Goal: Information Seeking & Learning: Learn about a topic

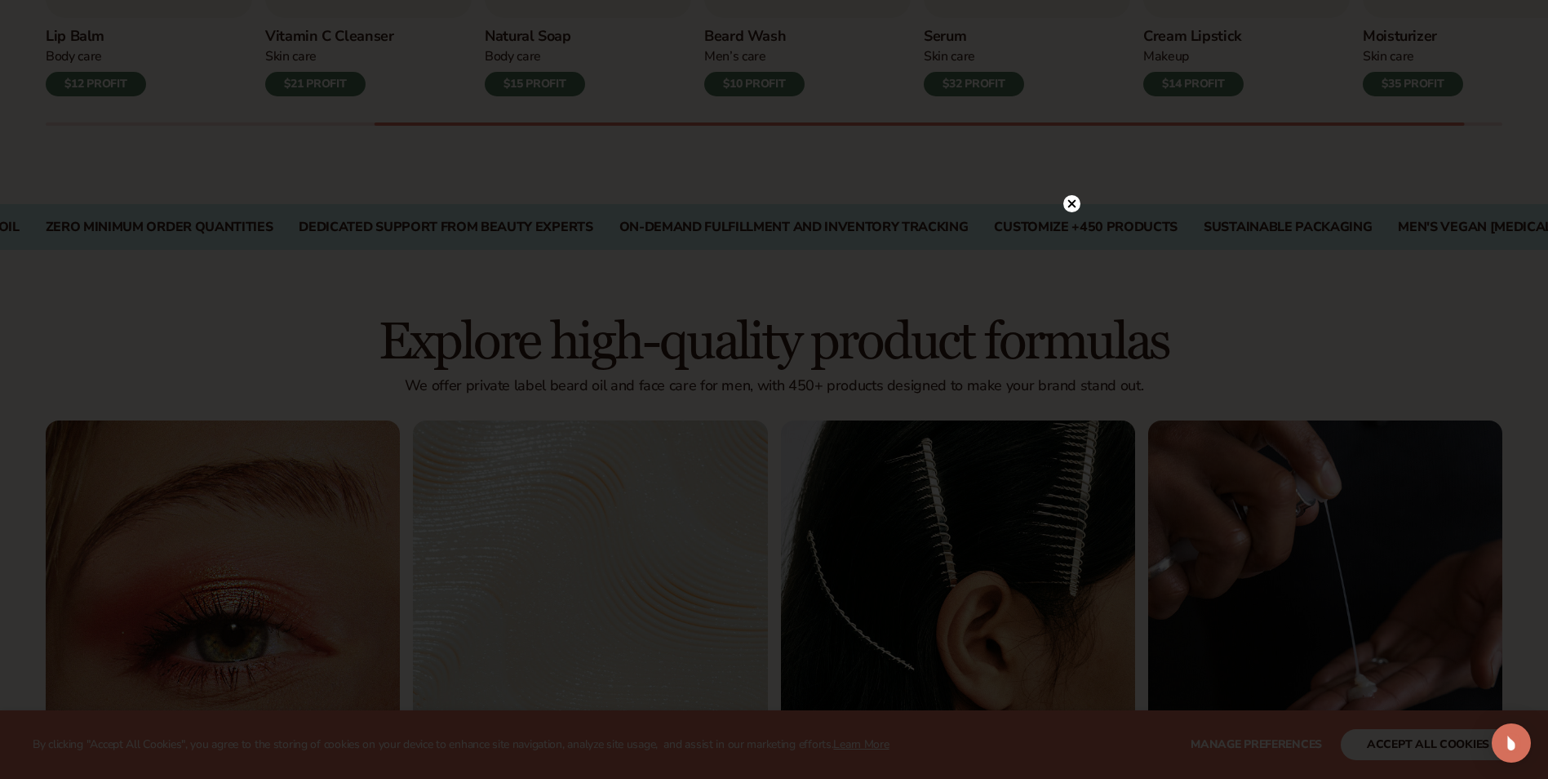
scroll to position [898, 0]
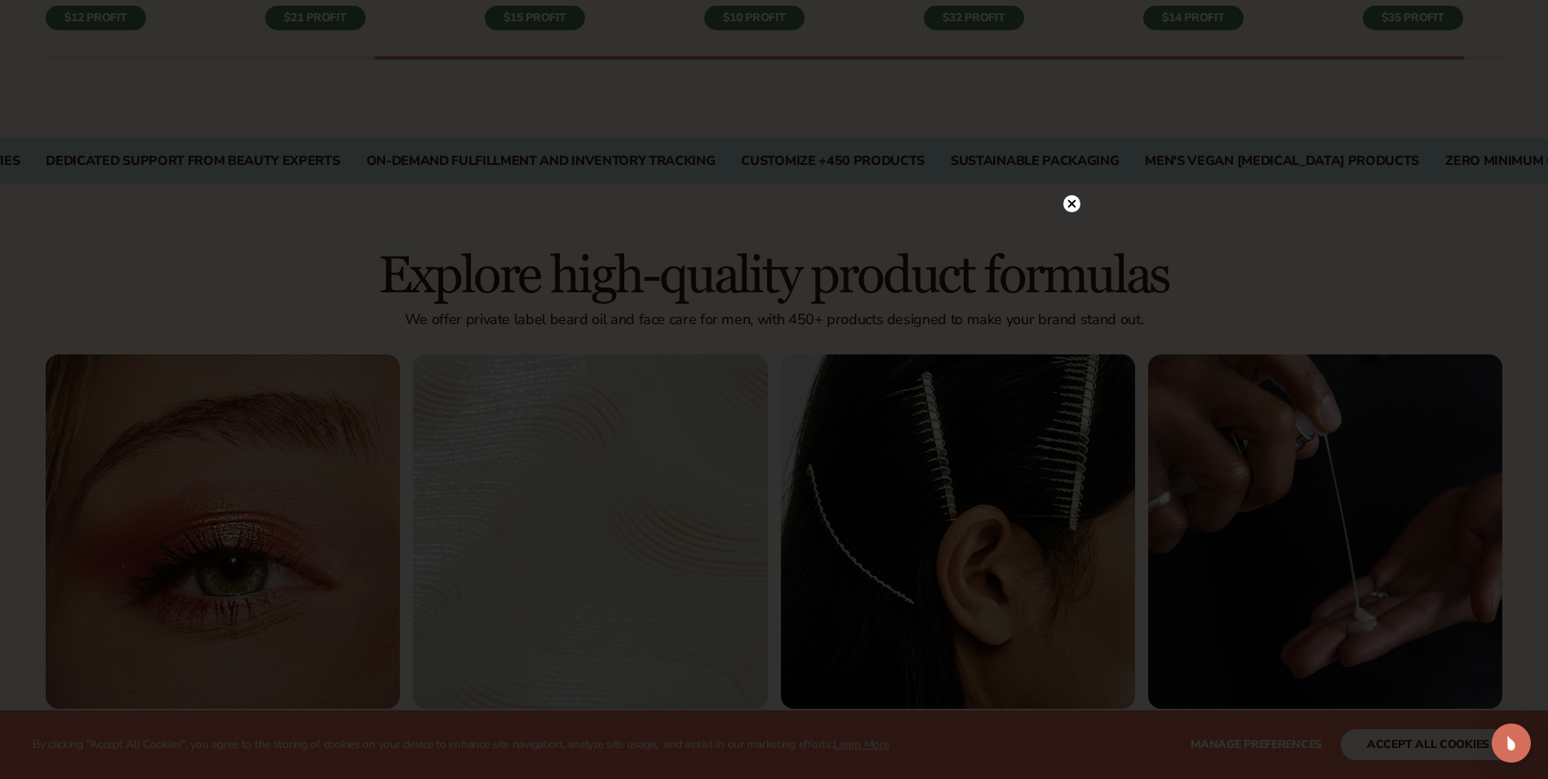
click at [1070, 202] on icon at bounding box center [1071, 203] width 8 height 8
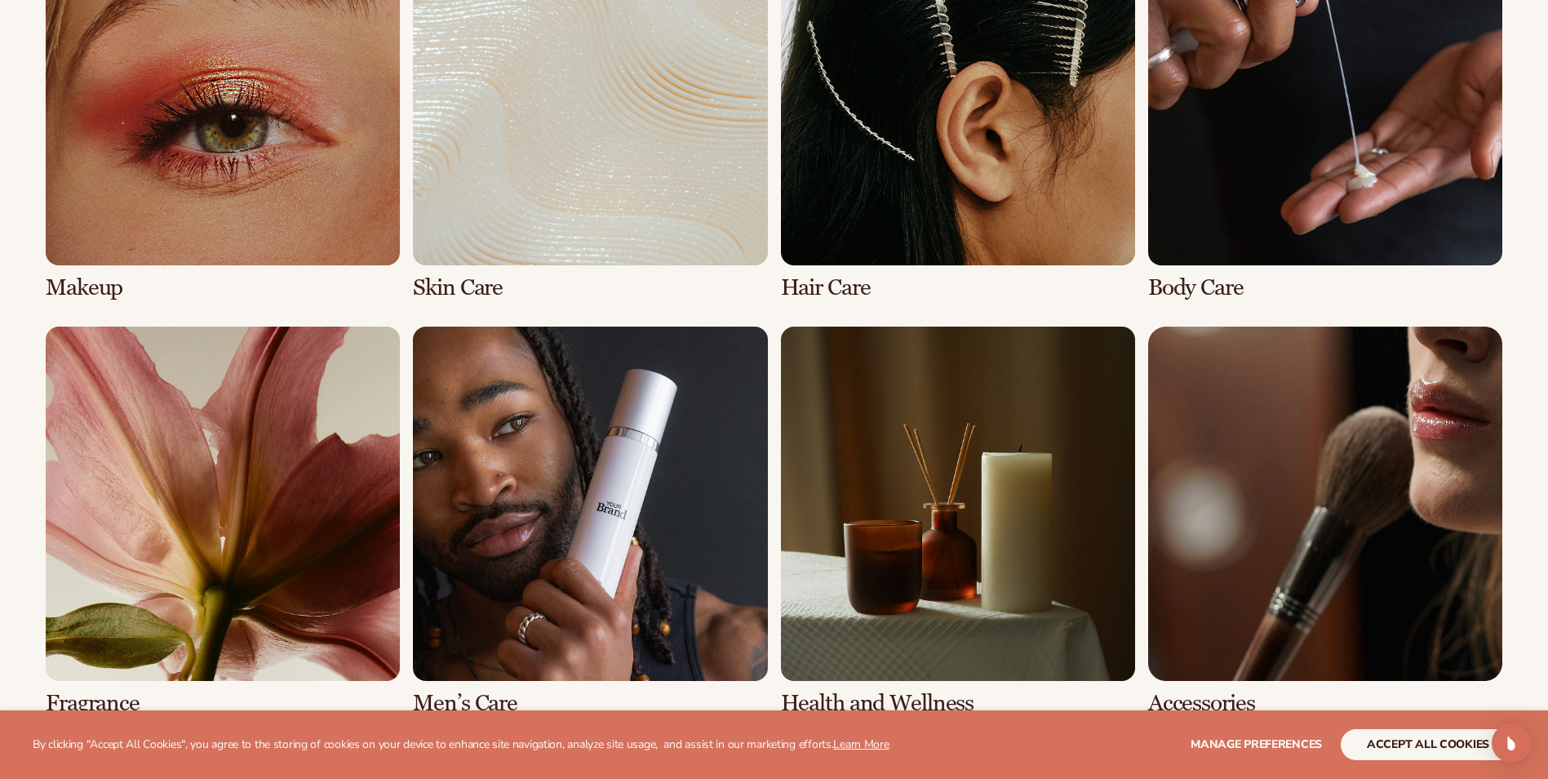
scroll to position [1551, 0]
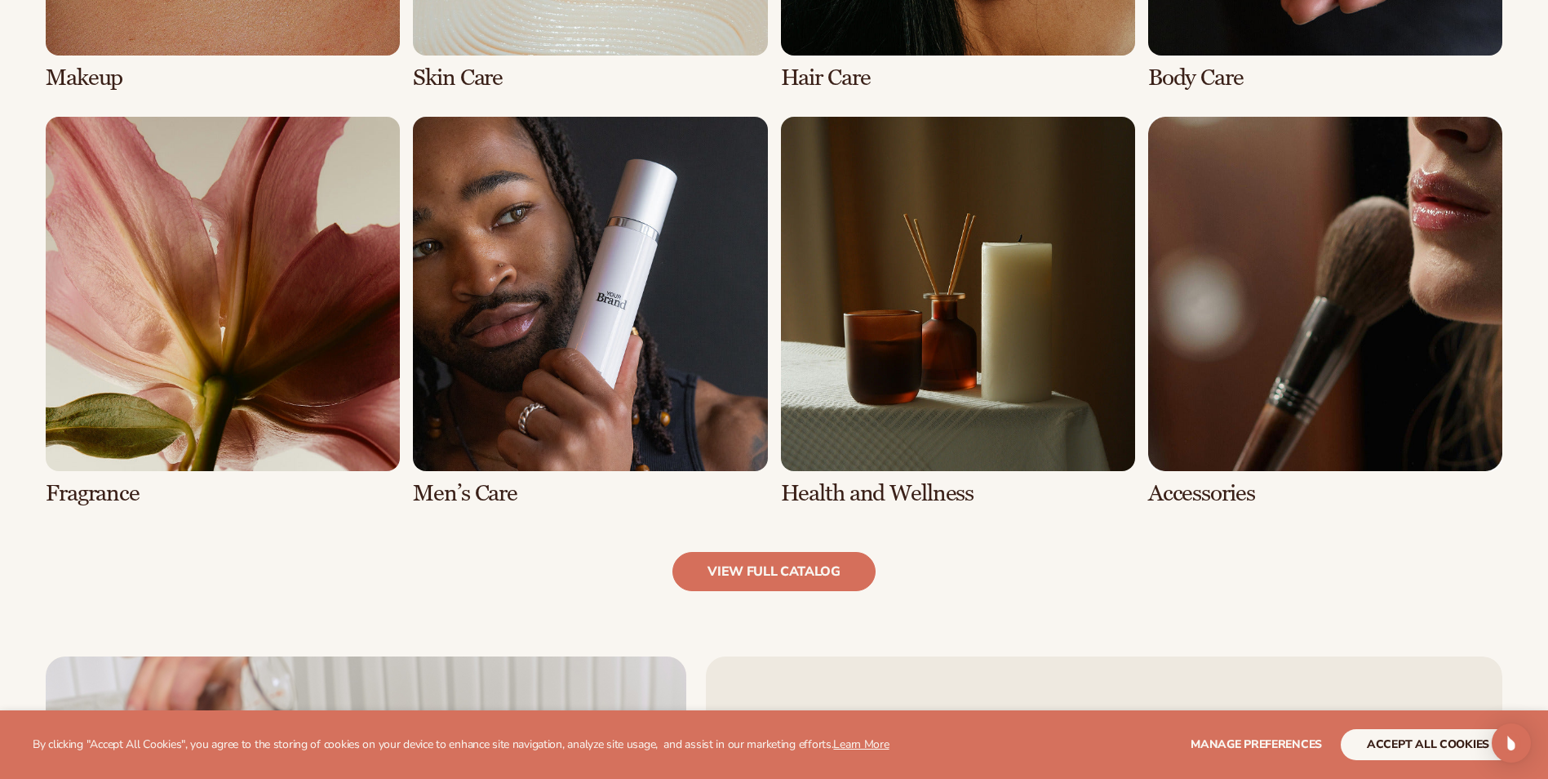
click at [570, 237] on link "6 / 8" at bounding box center [590, 311] width 354 height 389
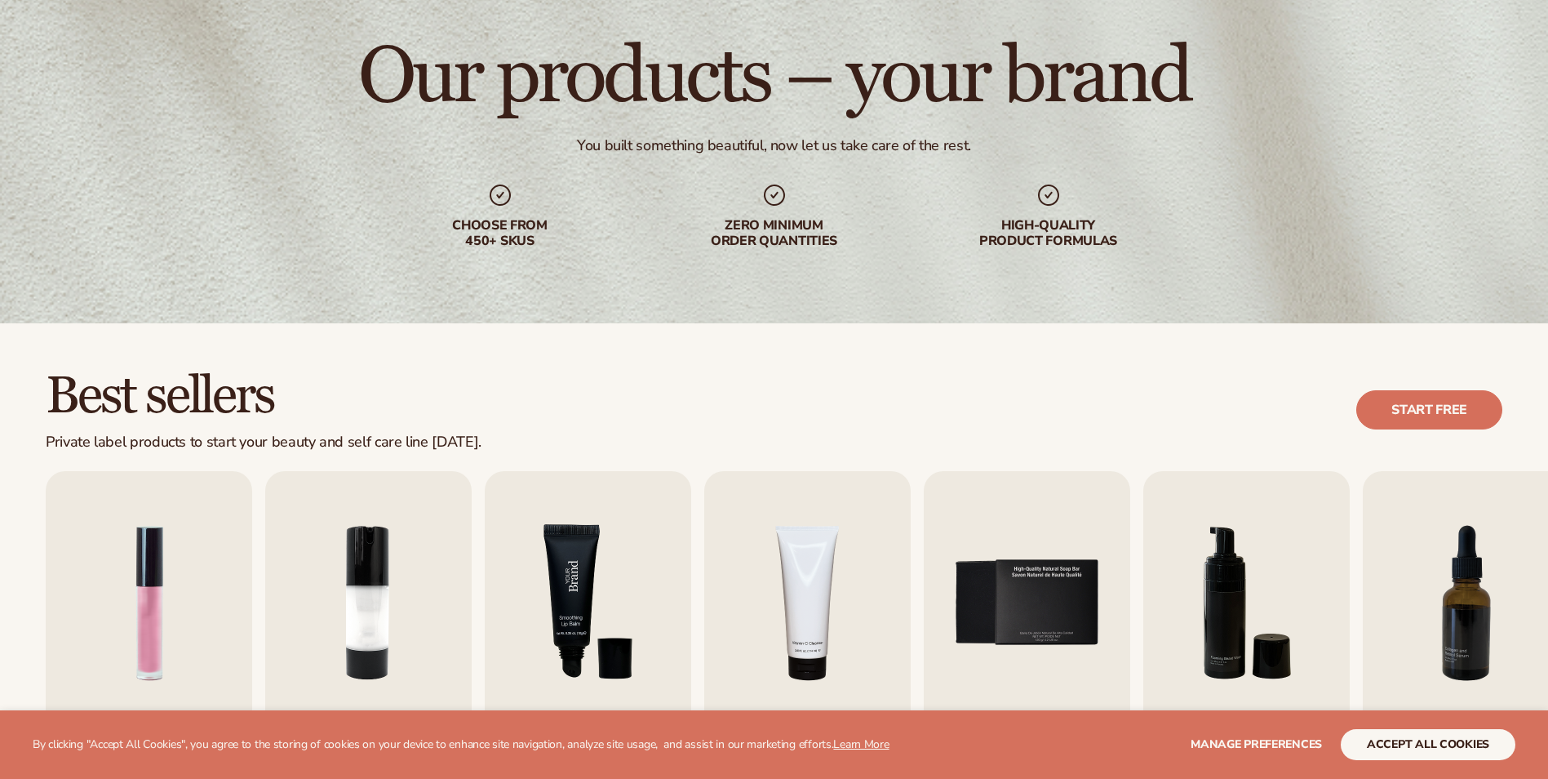
scroll to position [490, 0]
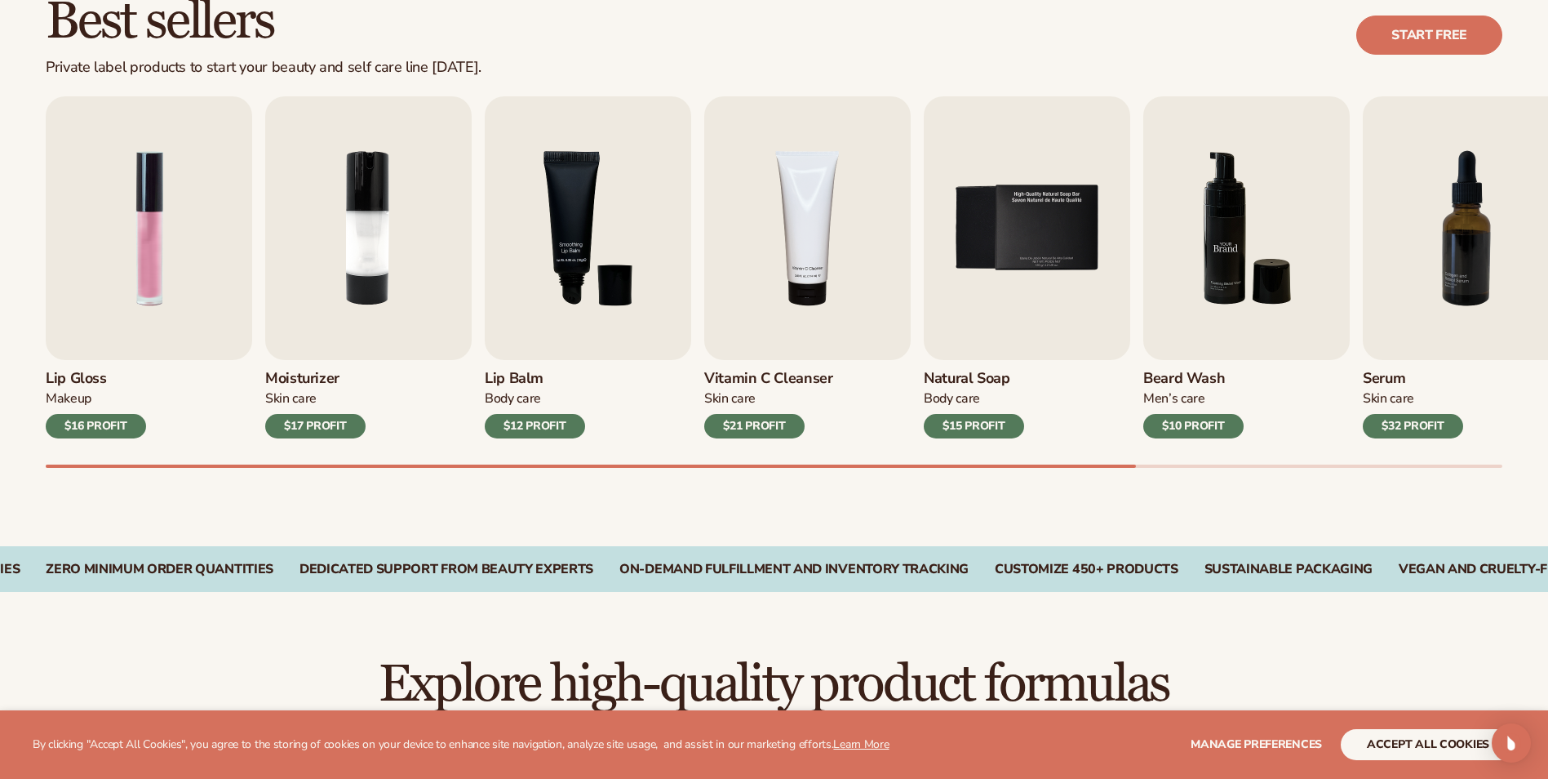
click at [1226, 210] on img "6 / 9" at bounding box center [1246, 228] width 206 height 264
click at [1219, 211] on img "6 / 9" at bounding box center [1246, 228] width 206 height 264
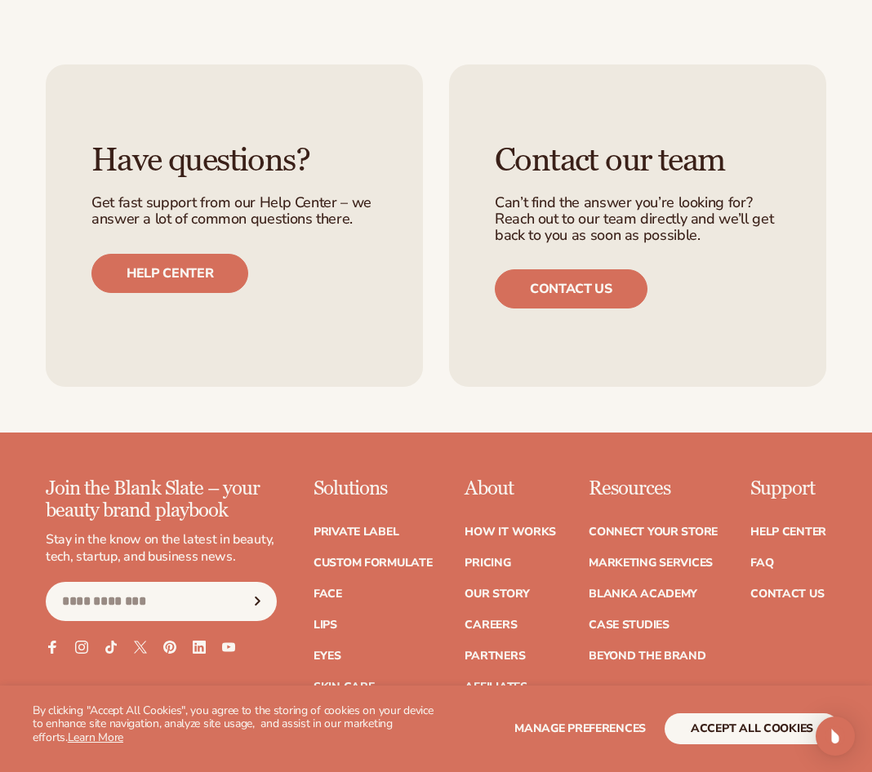
scroll to position [2800, 0]
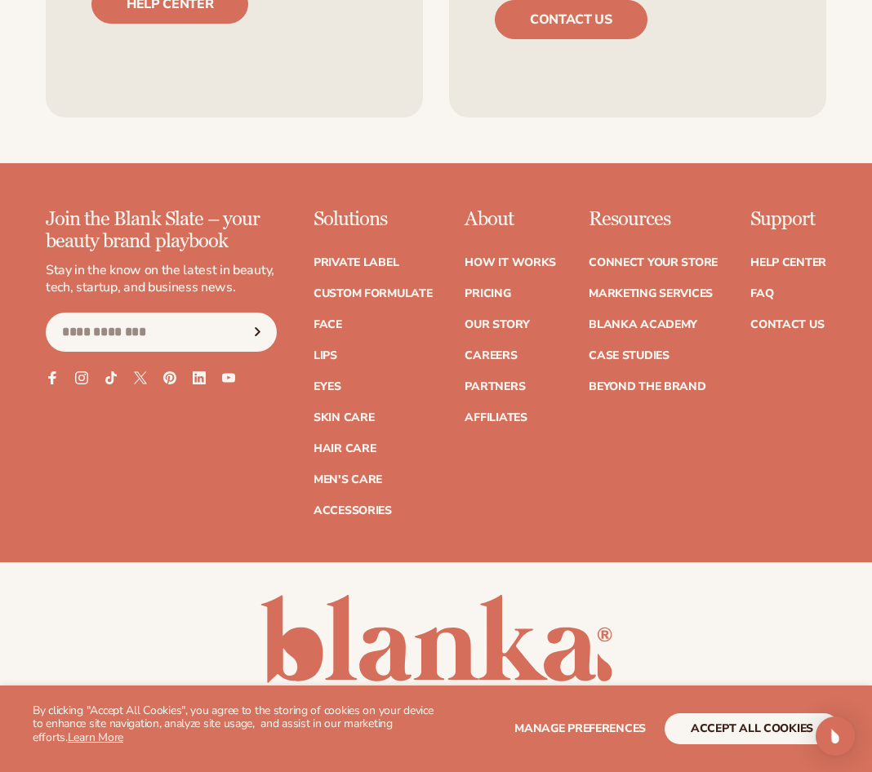
click at [758, 241] on ul "Help Center FAQ Contact Us" at bounding box center [788, 286] width 76 height 90
click at [783, 319] on link "Contact Us" at bounding box center [786, 324] width 73 height 11
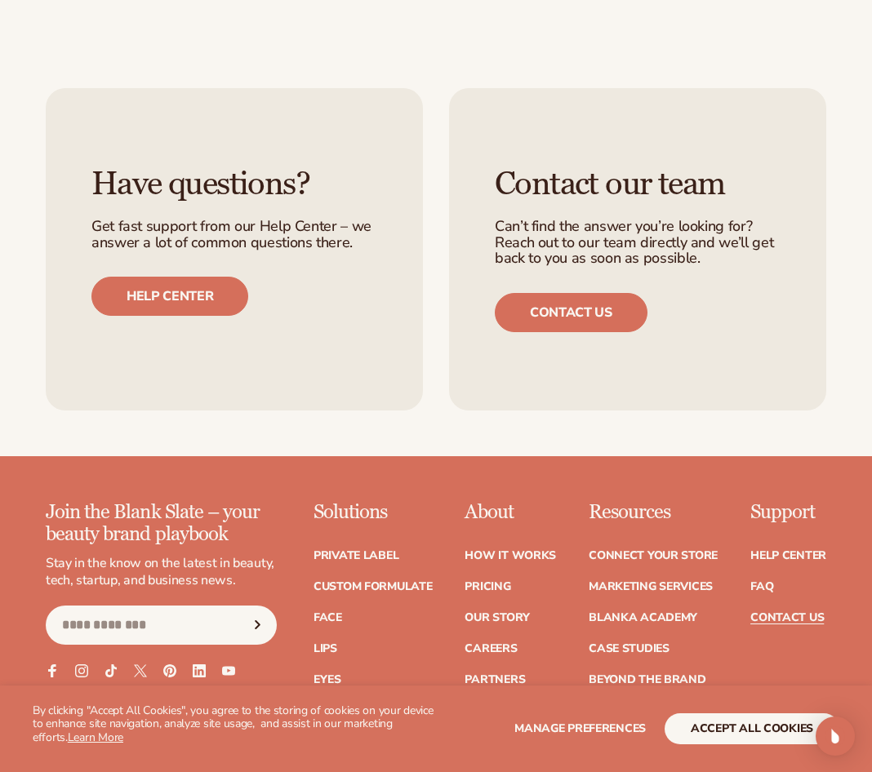
scroll to position [1306, 0]
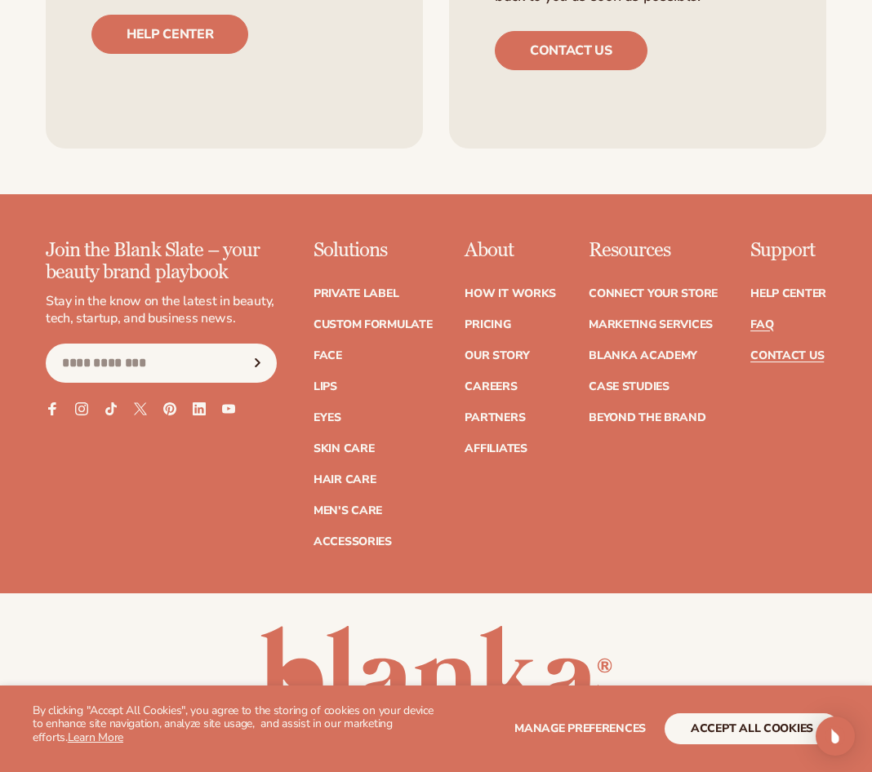
click at [769, 319] on link "FAQ" at bounding box center [761, 324] width 23 height 11
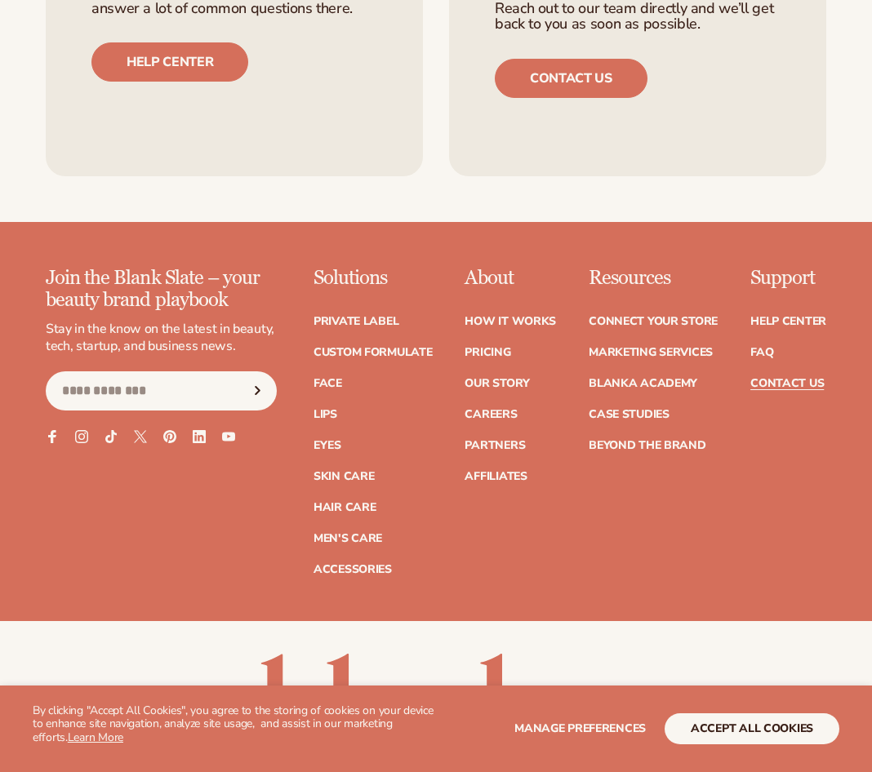
scroll to position [1306, 0]
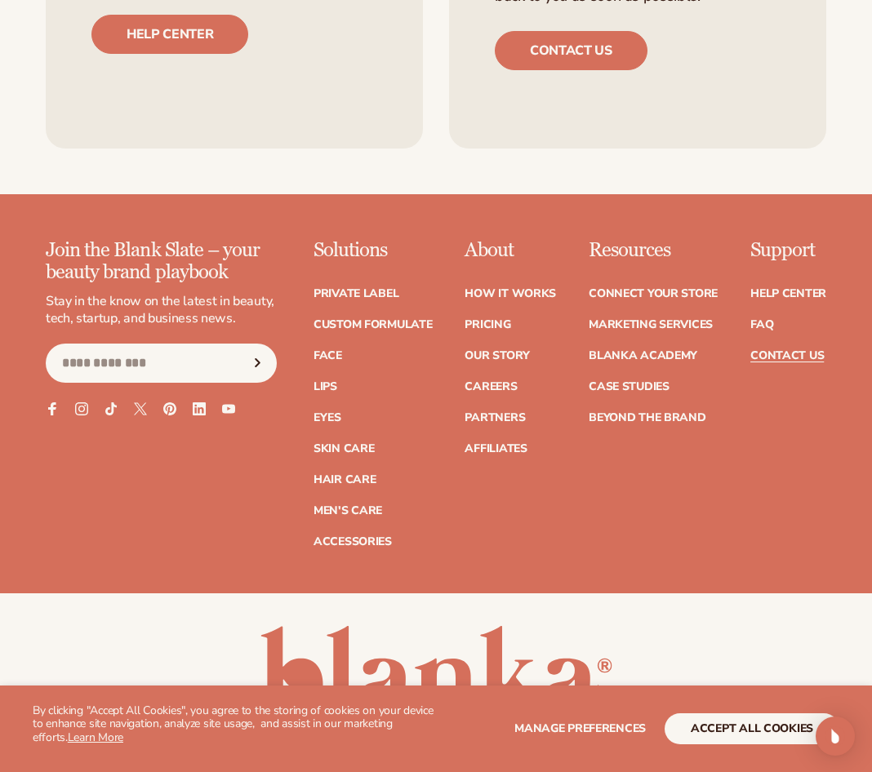
click at [490, 369] on ul "How It Works Pricing Our Story Careers Partners Affiliates" at bounding box center [509, 363] width 91 height 183
click at [489, 361] on link "Our Story" at bounding box center [496, 355] width 64 height 11
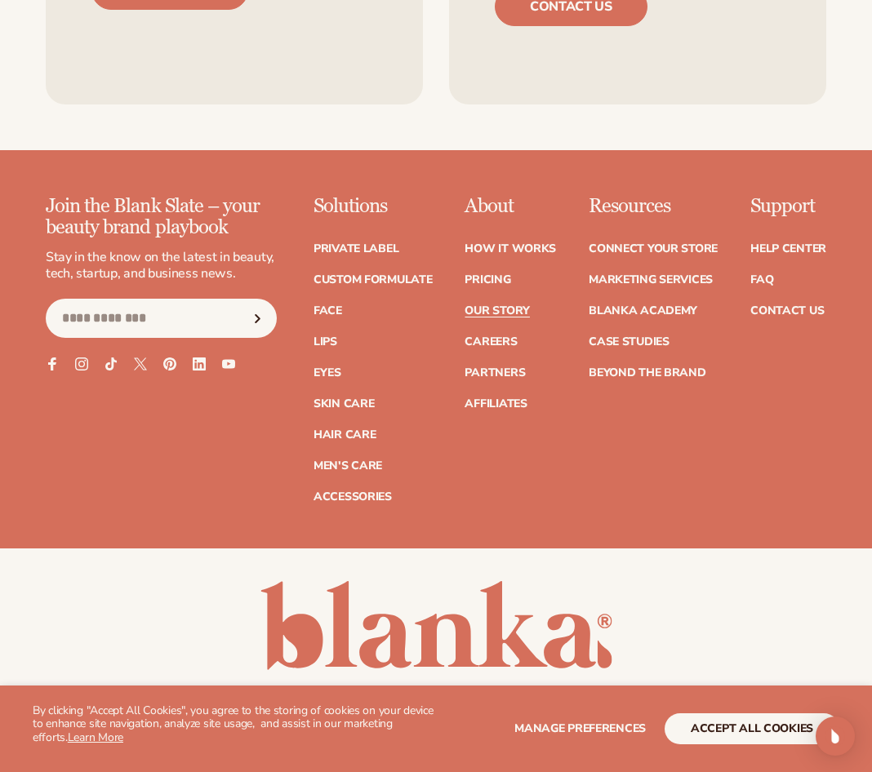
scroll to position [4194, 0]
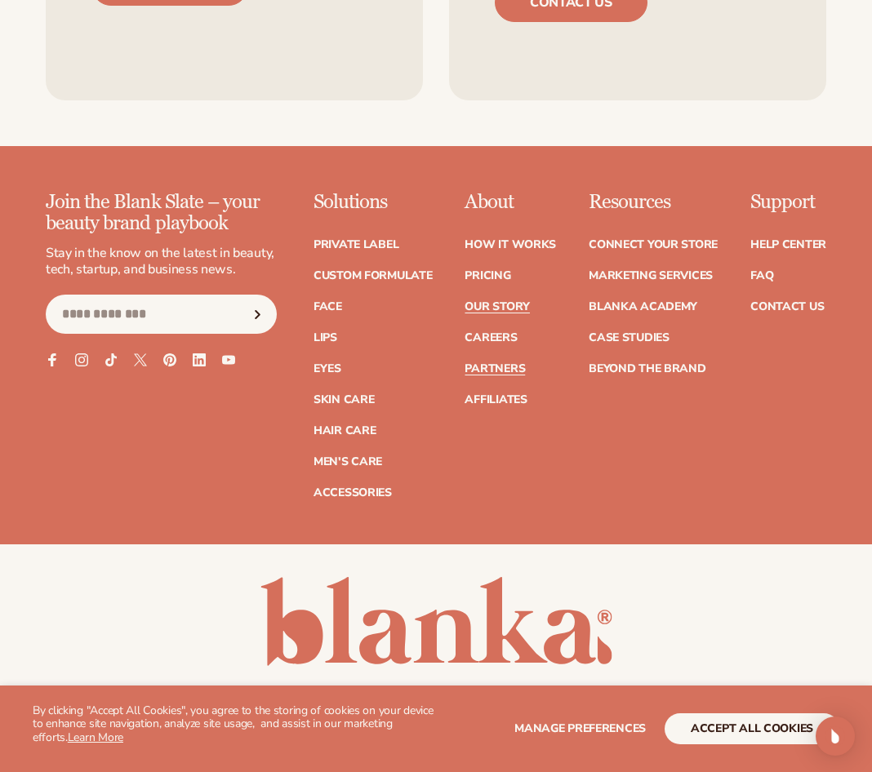
click at [496, 363] on link "Partners" at bounding box center [494, 368] width 60 height 11
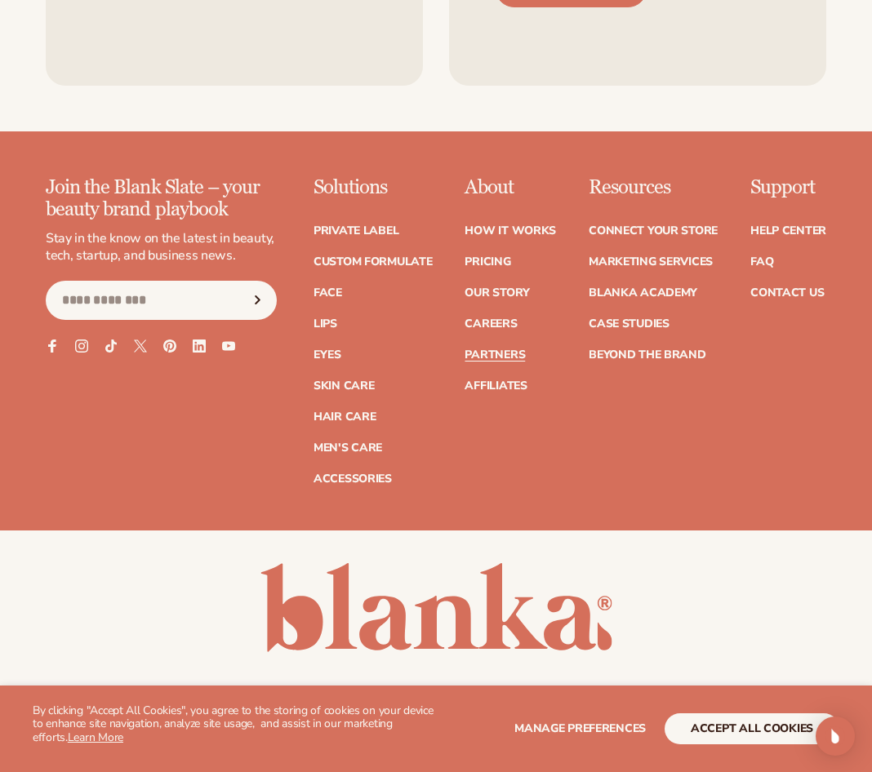
scroll to position [2762, 0]
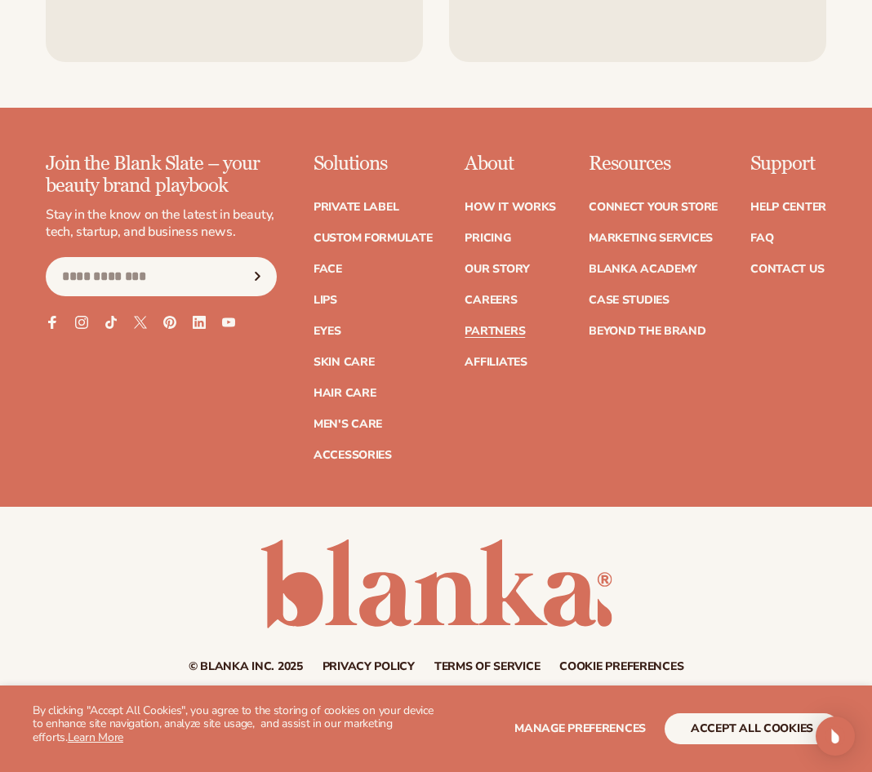
click at [281, 671] on small "© Blanka Inc. 2025" at bounding box center [246, 667] width 114 height 16
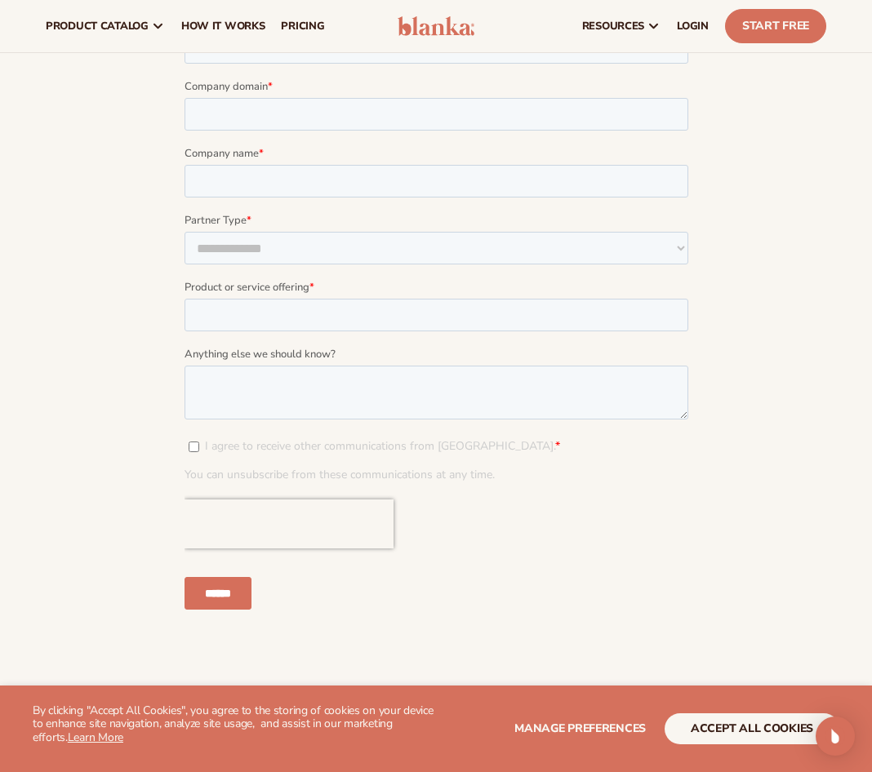
scroll to position [1457, 0]
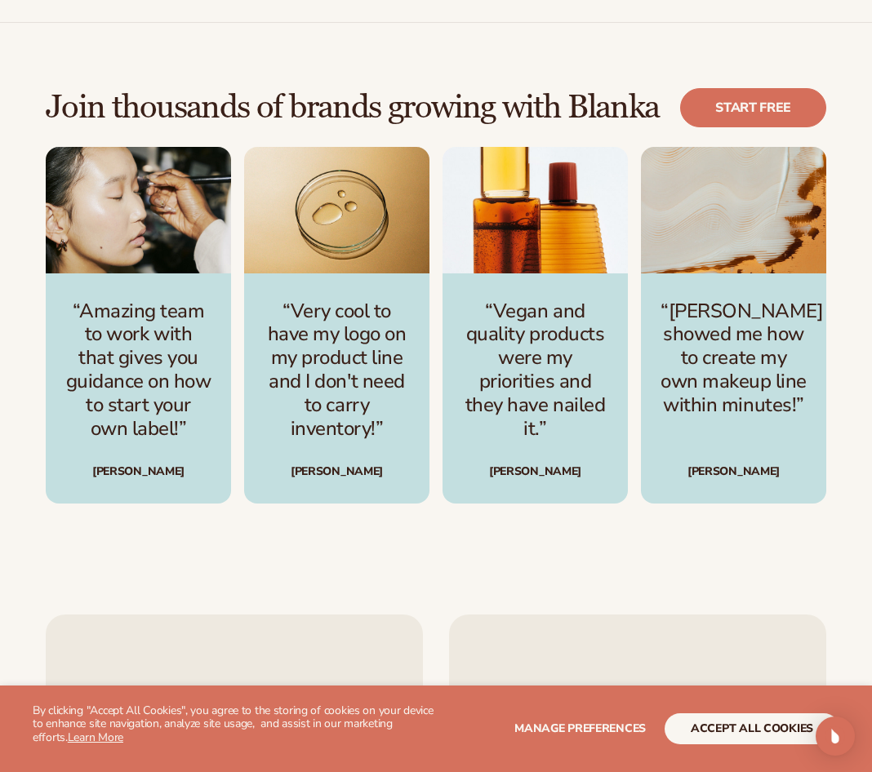
scroll to position [4076, 0]
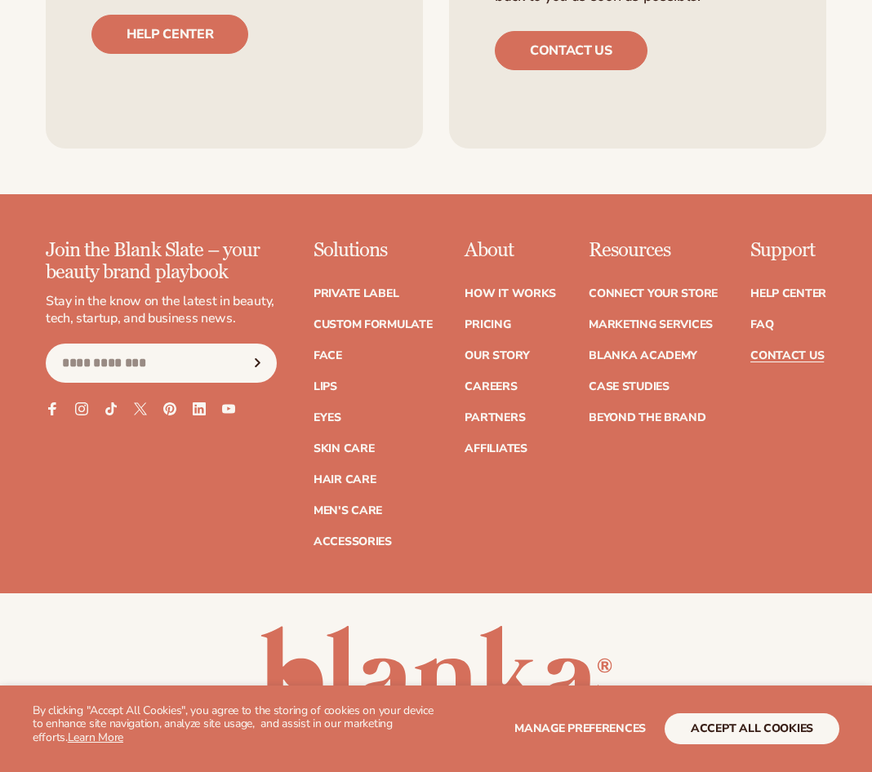
scroll to position [1306, 0]
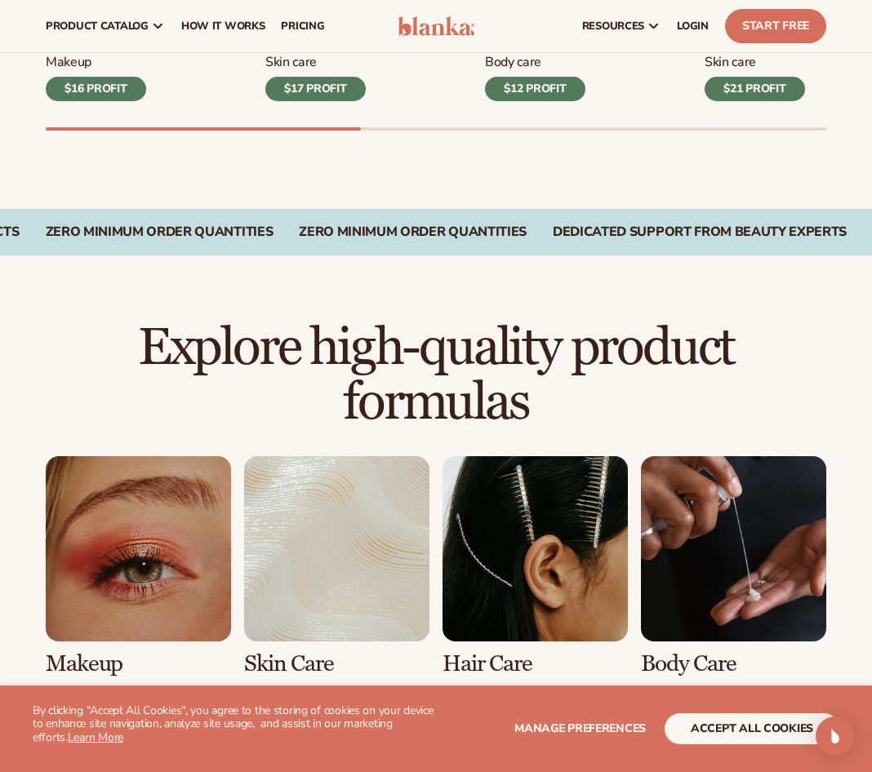
scroll to position [384, 0]
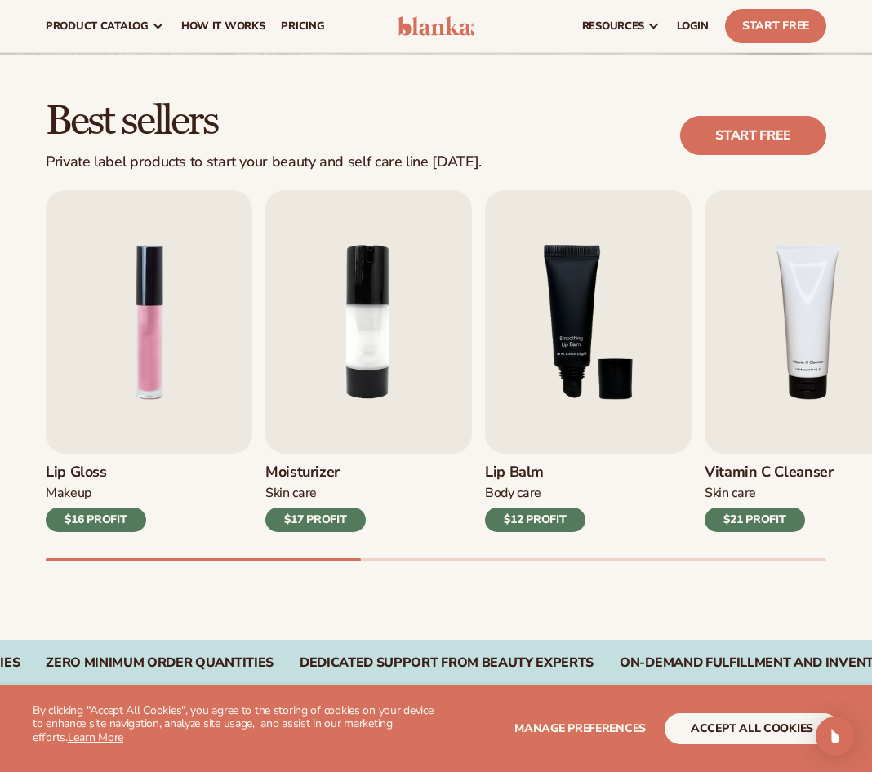
click at [546, 512] on div "$12 PROFIT" at bounding box center [535, 520] width 100 height 24
click at [565, 429] on img "3 / 9" at bounding box center [588, 322] width 206 height 264
click at [568, 366] on img "3 / 9" at bounding box center [588, 322] width 206 height 264
click at [796, 337] on img "4 / 9" at bounding box center [807, 322] width 206 height 264
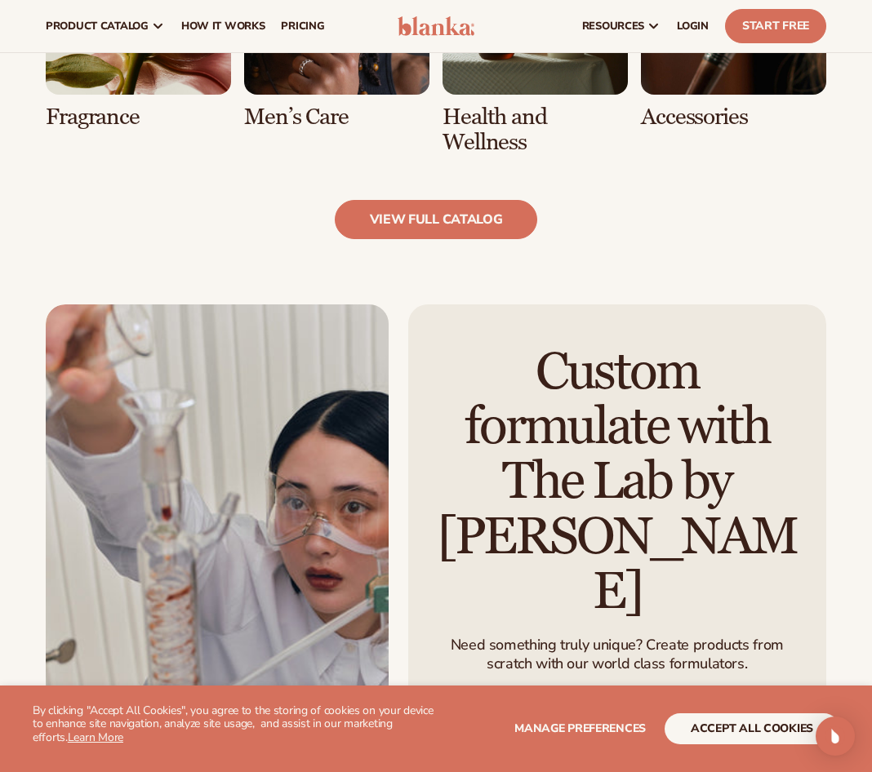
scroll to position [1363, 0]
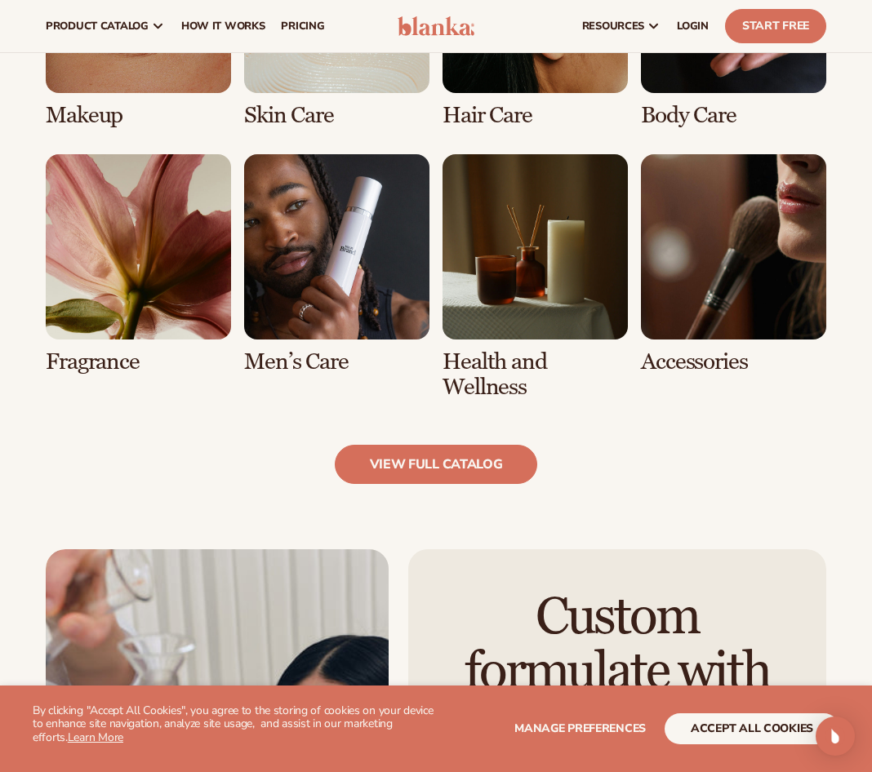
click at [362, 289] on link "6 / 8" at bounding box center [336, 264] width 185 height 220
click at [330, 297] on link "6 / 8" at bounding box center [336, 264] width 185 height 220
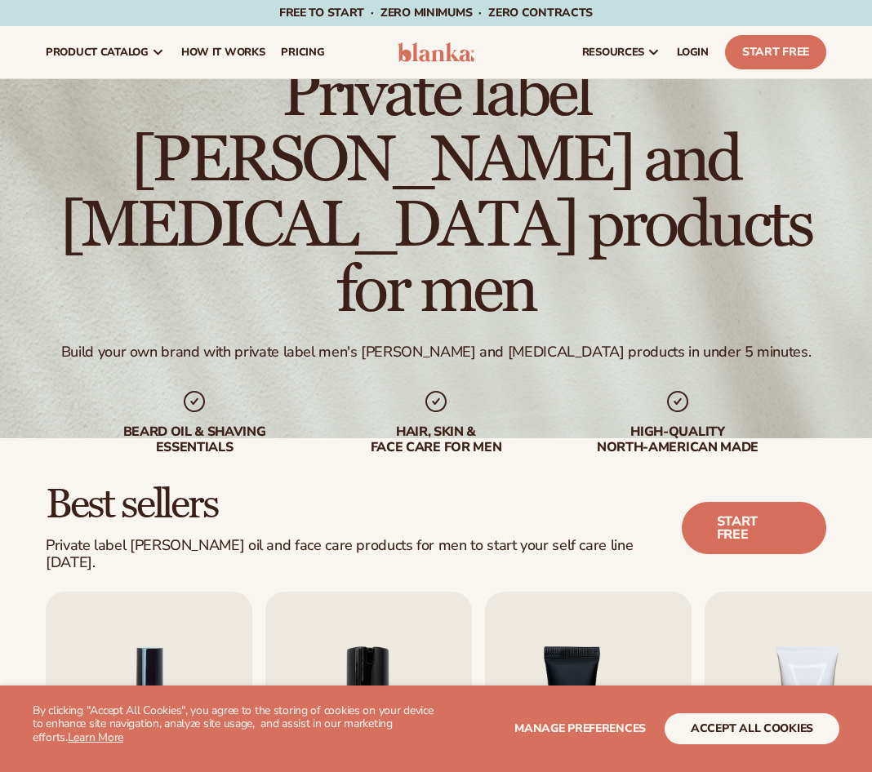
scroll to position [490, 0]
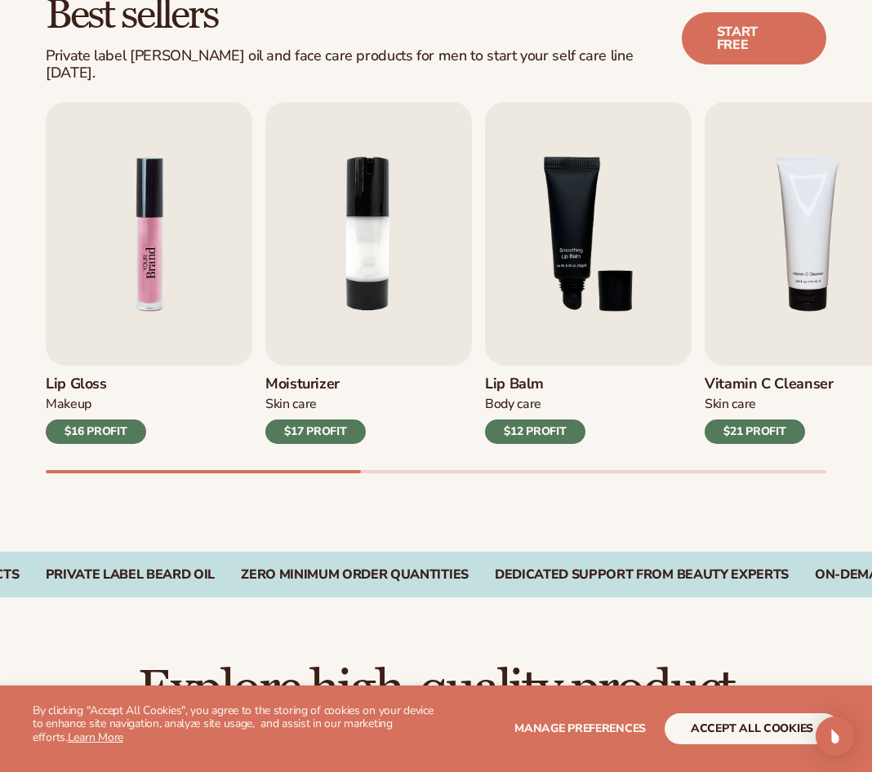
click at [190, 289] on img "1 / 9" at bounding box center [149, 234] width 206 height 264
click at [104, 419] on div "$16 PROFIT" at bounding box center [96, 431] width 100 height 24
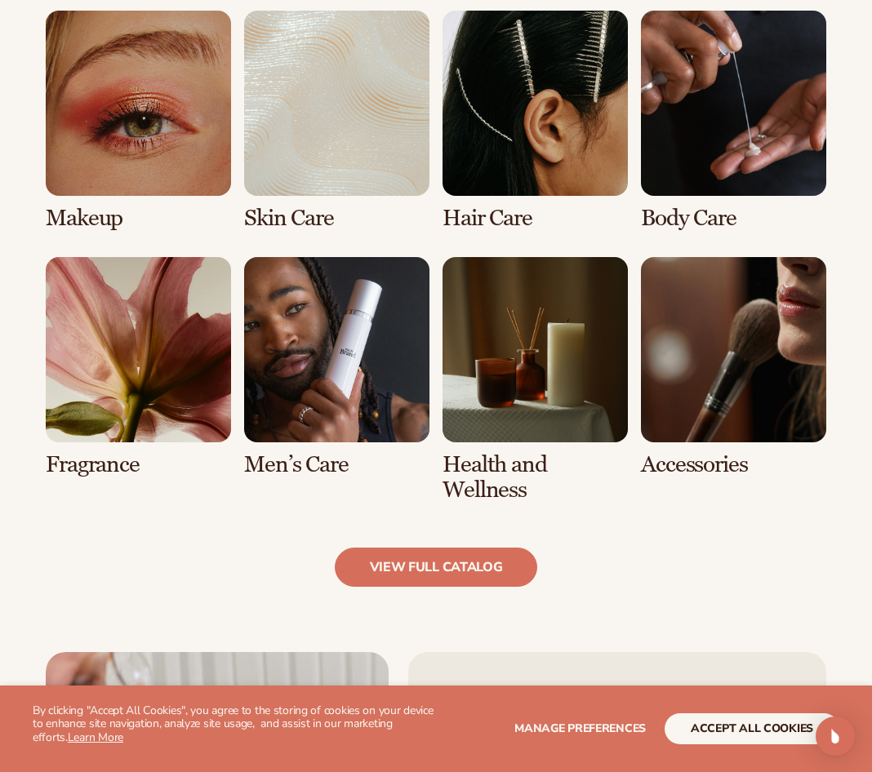
scroll to position [1363, 0]
